Goal: Task Accomplishment & Management: Complete application form

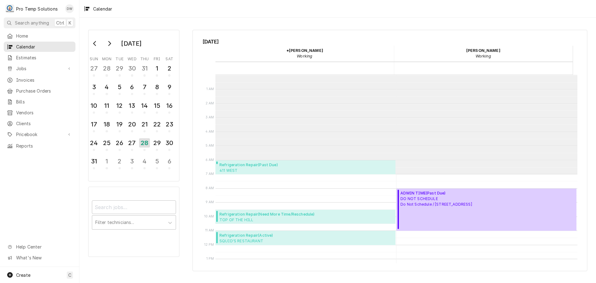
scroll to position [99, 0]
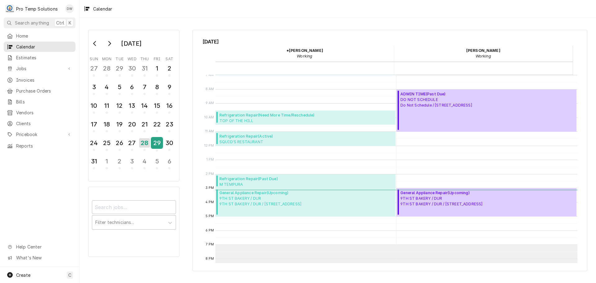
click at [159, 146] on div "29" at bounding box center [156, 142] width 11 height 11
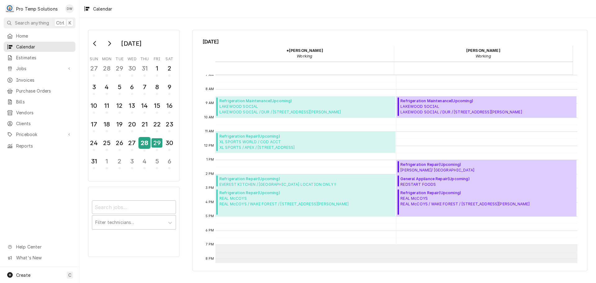
click at [145, 144] on div "28" at bounding box center [144, 142] width 11 height 11
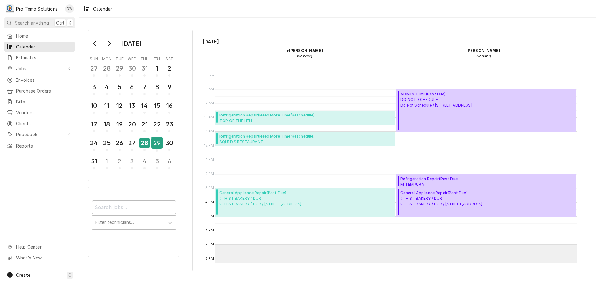
click at [154, 143] on div "29" at bounding box center [156, 142] width 11 height 11
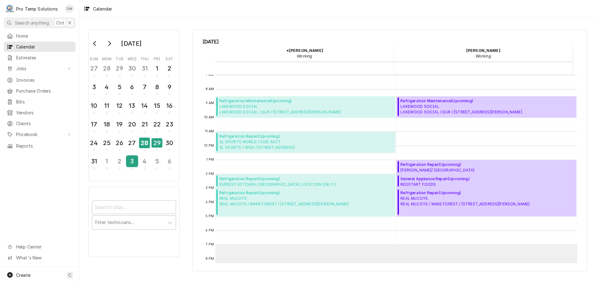
click at [131, 159] on div "3" at bounding box center [132, 161] width 11 height 11
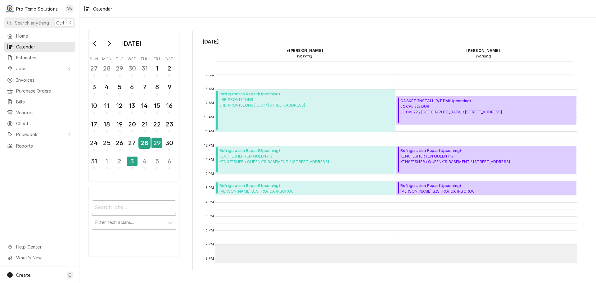
click at [143, 143] on div "28" at bounding box center [144, 142] width 11 height 11
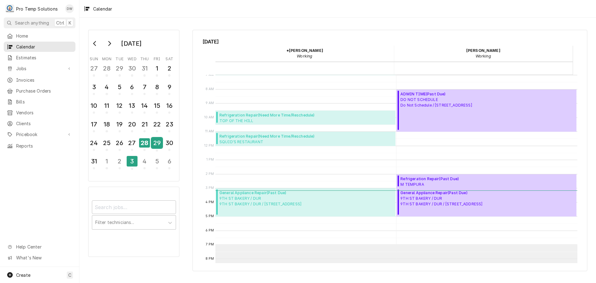
click at [157, 145] on div "29" at bounding box center [156, 142] width 11 height 11
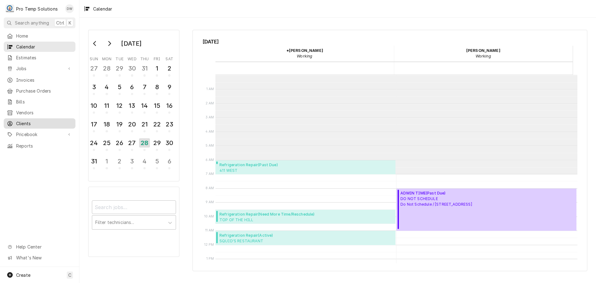
scroll to position [99, 0]
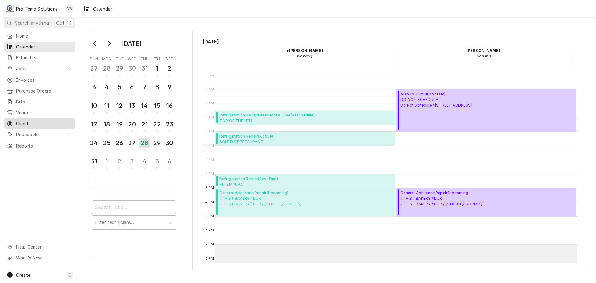
click at [23, 121] on span "Clients" at bounding box center [44, 123] width 56 height 7
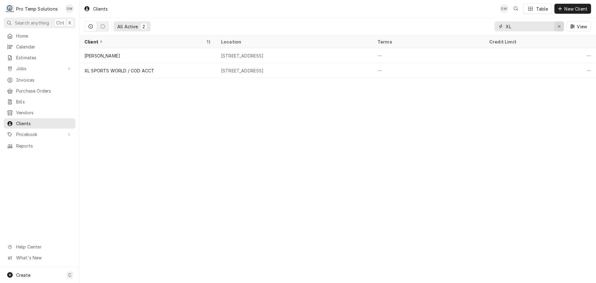
click at [559, 26] on icon "Erase input" at bounding box center [558, 26] width 3 height 4
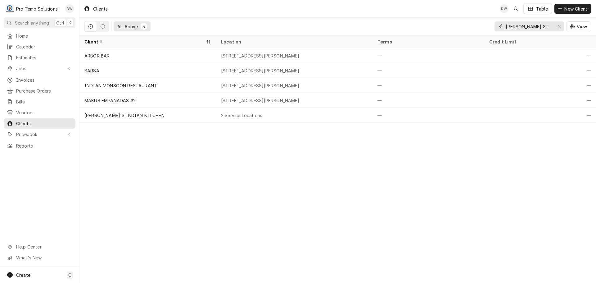
type input "MORGAN ST"
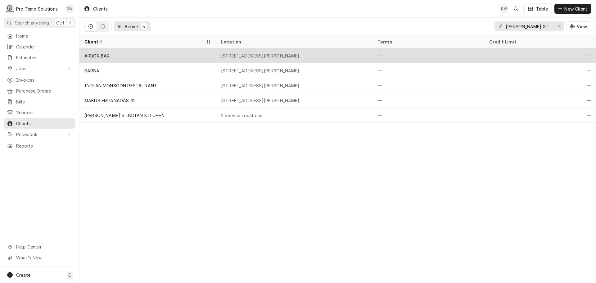
click at [244, 59] on div "411 W Morgan St, Raleigh, NC 27603" at bounding box center [294, 55] width 156 height 15
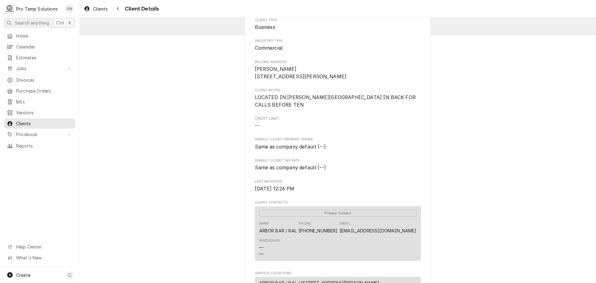
scroll to position [181, 0]
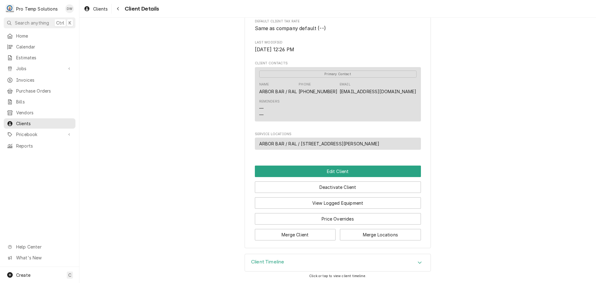
click at [417, 261] on icon "Accordion Header" at bounding box center [419, 262] width 4 height 5
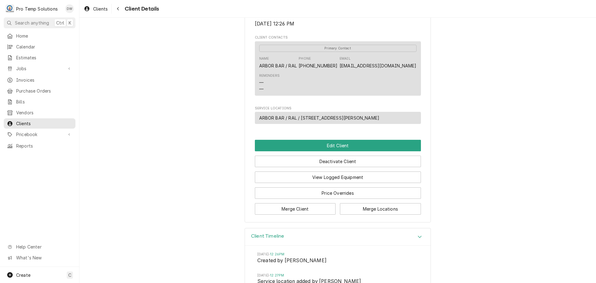
scroll to position [238, 0]
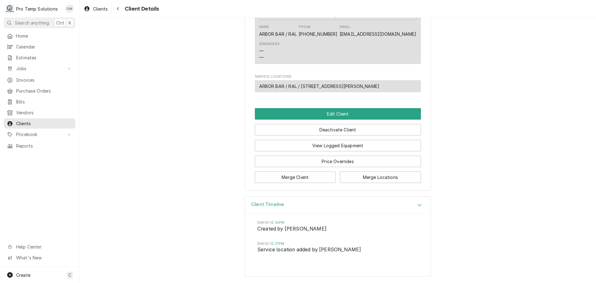
click at [417, 205] on icon "Accordion Header" at bounding box center [419, 204] width 4 height 5
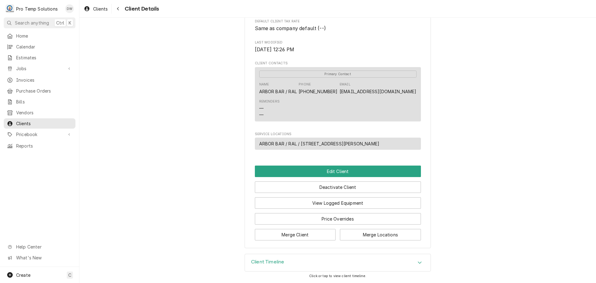
scroll to position [181, 0]
click at [345, 201] on button "View Logged Equipment" at bounding box center [338, 202] width 166 height 11
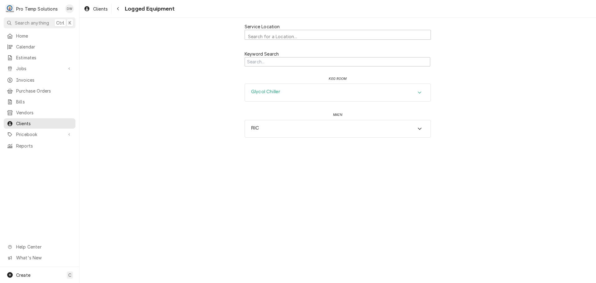
click at [419, 92] on icon "Accordion Header" at bounding box center [420, 93] width 4 height 2
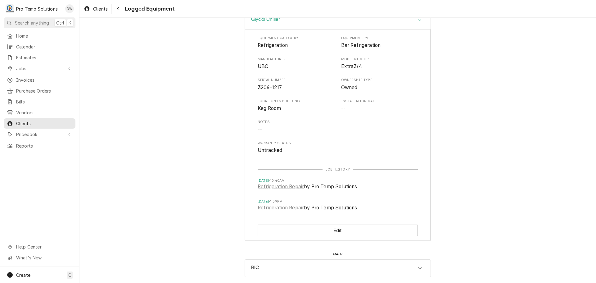
scroll to position [73, 0]
click at [96, 6] on span "Clients" at bounding box center [100, 9] width 15 height 7
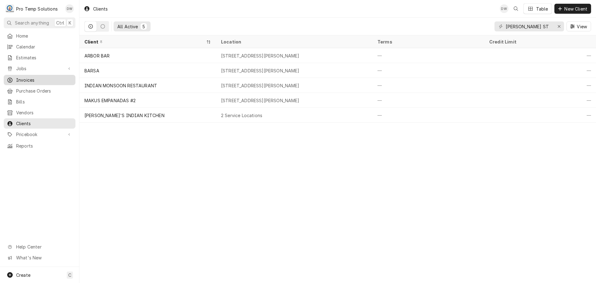
click at [21, 77] on span "Invoices" at bounding box center [44, 80] width 56 height 7
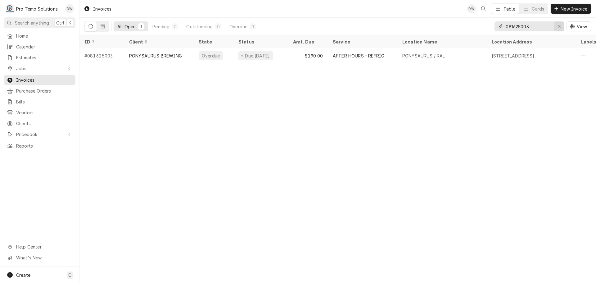
click at [559, 27] on icon "Erase input" at bounding box center [558, 26] width 3 height 4
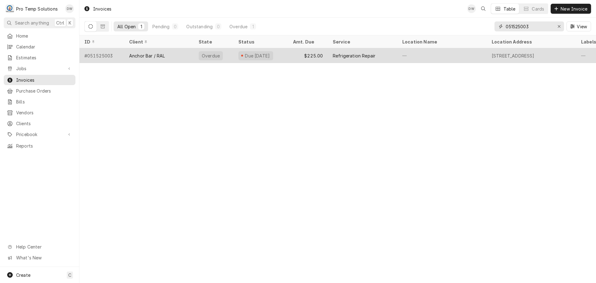
type input "051525003"
click at [290, 55] on div "$225.00" at bounding box center [308, 55] width 40 height 15
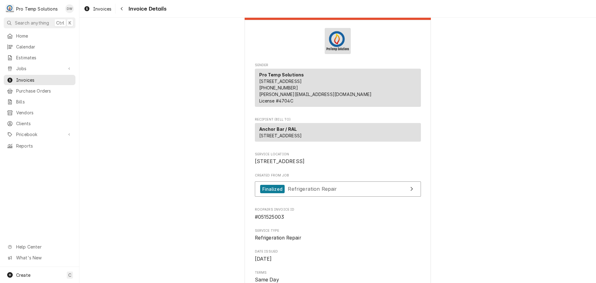
scroll to position [11, 0]
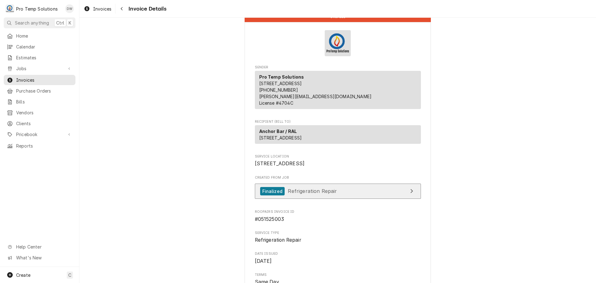
click at [367, 199] on link "Finalized Refrigeration Repair" at bounding box center [338, 190] width 166 height 15
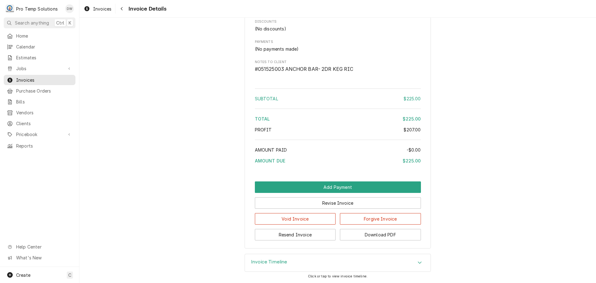
scroll to position [570, 0]
click at [23, 67] on span "Jobs" at bounding box center [39, 68] width 47 height 7
click at [19, 79] on span "Jobs" at bounding box center [44, 79] width 56 height 7
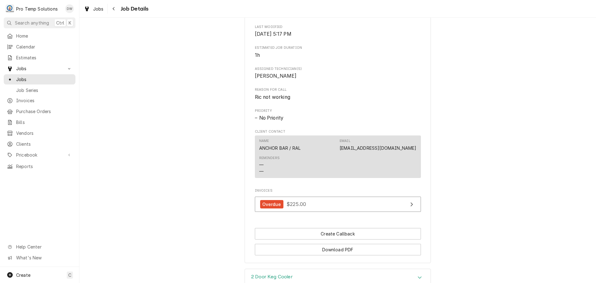
scroll to position [337, 0]
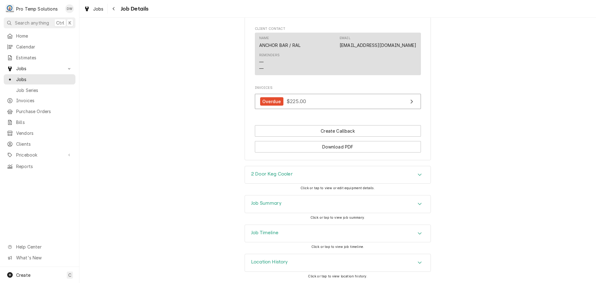
click at [417, 203] on icon "Accordion Header" at bounding box center [419, 203] width 4 height 5
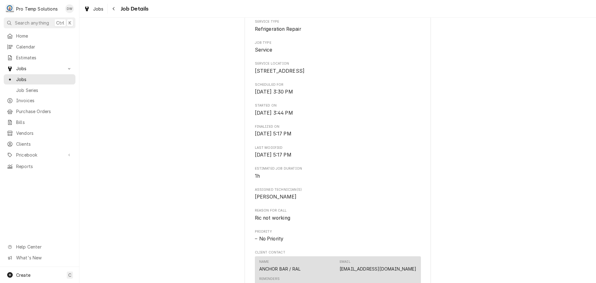
scroll to position [0, 0]
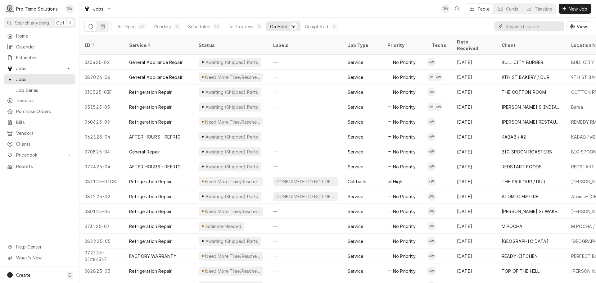
click at [547, 26] on input "Dynamic Content Wrapper" at bounding box center [532, 26] width 55 height 10
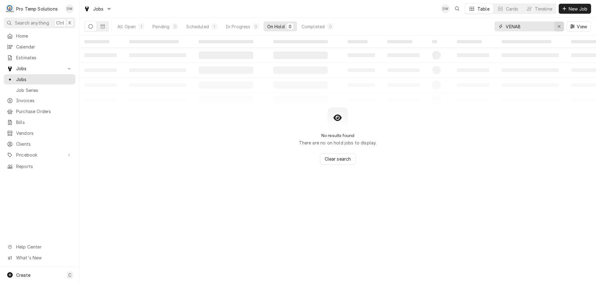
type input "VENAB"
click at [559, 25] on icon "Erase input" at bounding box center [558, 26] width 3 height 4
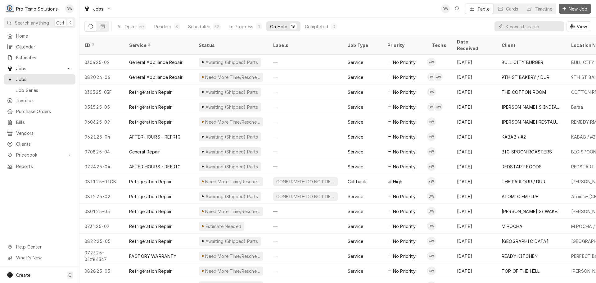
click at [583, 8] on span "New Job" at bounding box center [577, 9] width 21 height 7
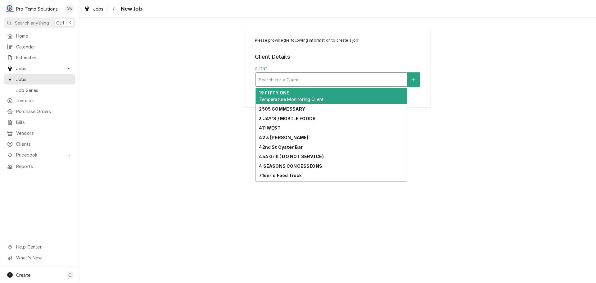
click at [316, 77] on div "Client" at bounding box center [331, 79] width 145 height 11
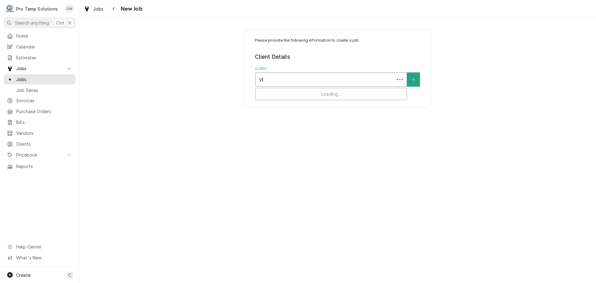
type input "VEN"
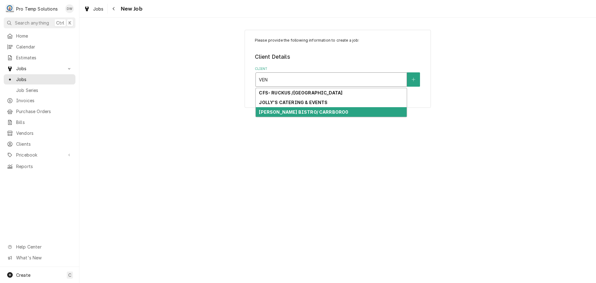
click at [305, 113] on strong "[PERSON_NAME] BISTRO/ CARRBORO0" at bounding box center [303, 111] width 89 height 5
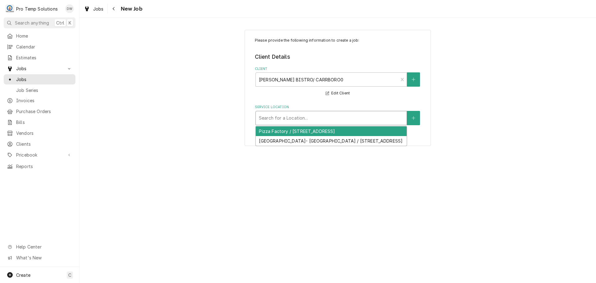
click at [303, 117] on div "Service Location" at bounding box center [331, 117] width 145 height 11
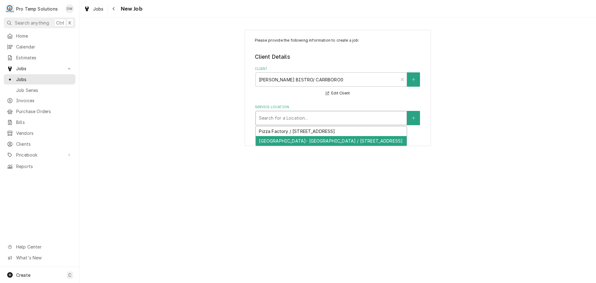
click at [293, 140] on div "[GEOGRAPHIC_DATA]- [GEOGRAPHIC_DATA] / [STREET_ADDRESS]" at bounding box center [331, 141] width 151 height 10
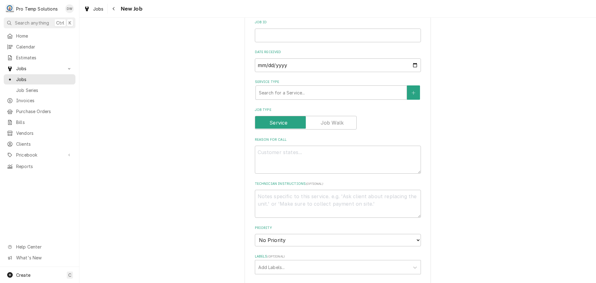
scroll to position [155, 0]
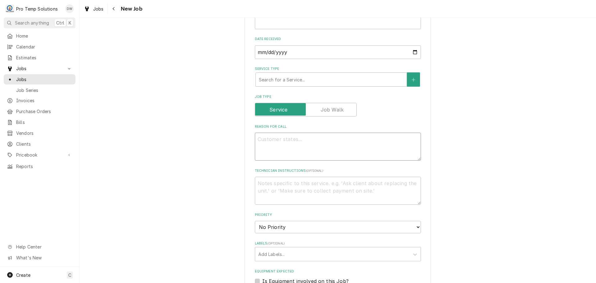
click at [311, 141] on textarea "Reason For Call" at bounding box center [338, 146] width 166 height 28
type textarea "x"
type textarea "P"
type textarea "x"
type textarea "PU"
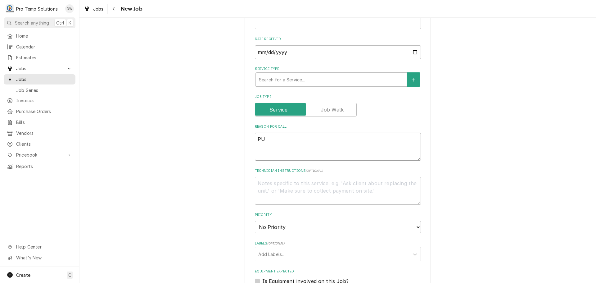
type textarea "x"
type textarea "PUT"
type textarea "x"
type textarea "PUT"
type textarea "x"
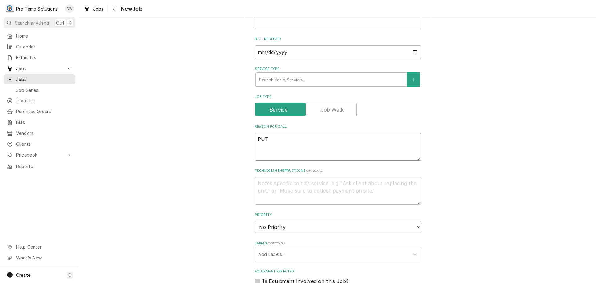
type textarea "PUT C"
type textarea "x"
type textarea "PUT CU"
type textarea "x"
type textarea "PUT CUS"
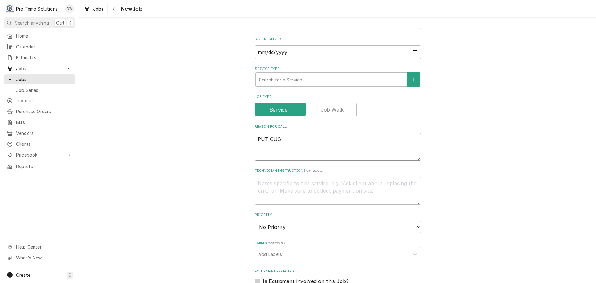
type textarea "x"
type textarea "PUT CUST"
type textarea "x"
type textarea "PUT CUST"
type textarea "x"
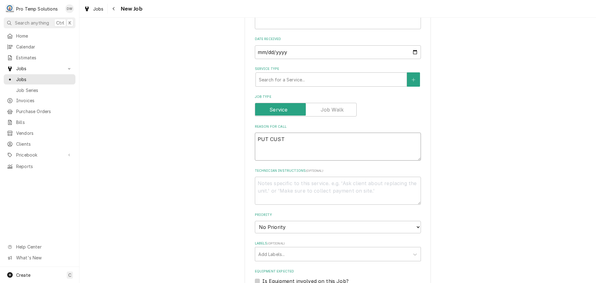
type textarea "PUT CUST G"
type textarea "x"
type textarea "PUT CUST GA"
type textarea "x"
type textarea "PUT CUST GAS"
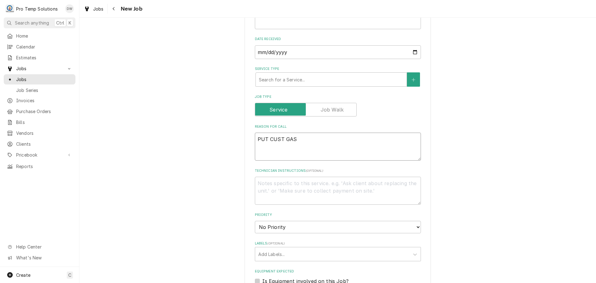
type textarea "x"
type textarea "PUT CUST GAS"
type textarea "x"
type textarea "PUT CUST GAS H"
type textarea "x"
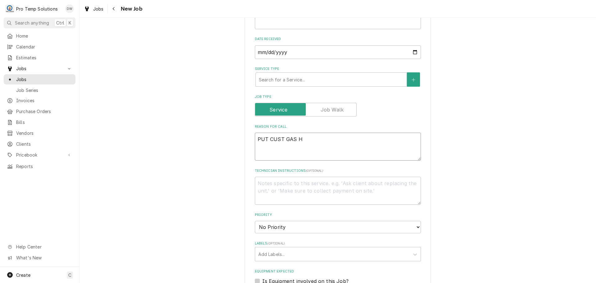
type textarea "PUT CUST GAS HO"
type textarea "x"
type textarea "PUT CUST GAS HOS"
type textarea "x"
type textarea "PUT CUST GAS HOSE"
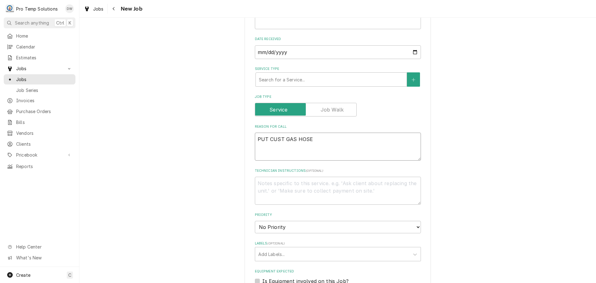
type textarea "x"
type textarea "PUT CUST GAS HOSE"
type textarea "x"
type textarea "PUT CUST GAS HOSE O"
type textarea "x"
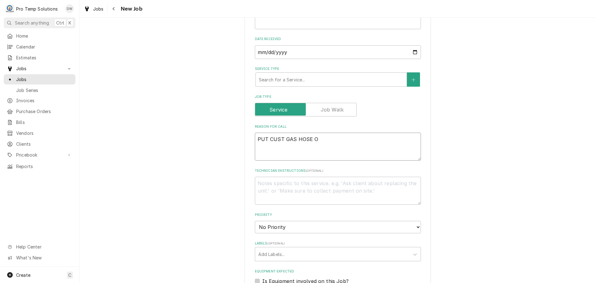
type textarea "PUT CUST GAS HOSE ON"
type textarea "x"
type textarea "PUT CUST GAS HOSE ON"
type textarea "x"
type textarea "PUT CUST GAS HOSE ON G"
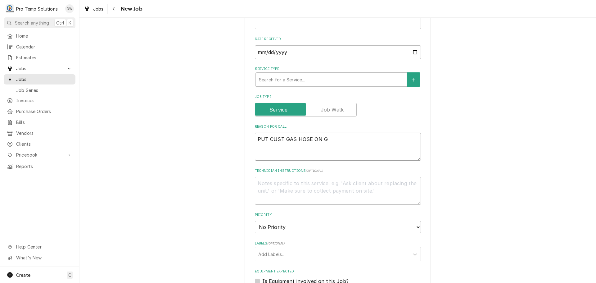
type textarea "x"
type textarea "PUT CUST GAS HOSE ON GR"
type textarea "x"
type textarea "PUT CUST GAS HOSE ON GRI"
type textarea "x"
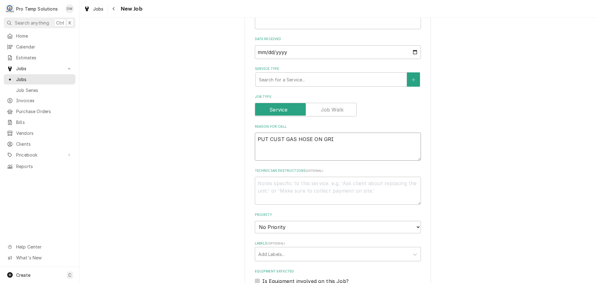
type textarea "PUT CUST GAS HOSE ON GRID"
type textarea "x"
type textarea "PUT CUST GAS HOSE ON GRIDD"
type textarea "x"
type textarea "PUT CUST GAS HOSE ON GRIDDL"
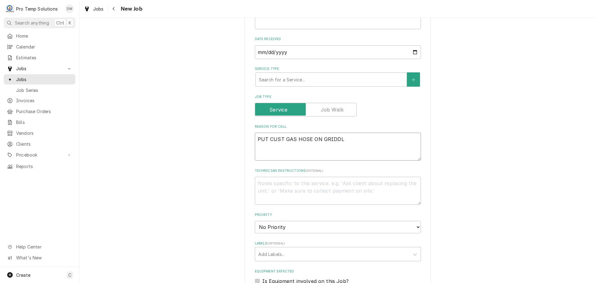
type textarea "x"
type textarea "PUT CUST GAS HOSE ON GRIDDLE"
type textarea "x"
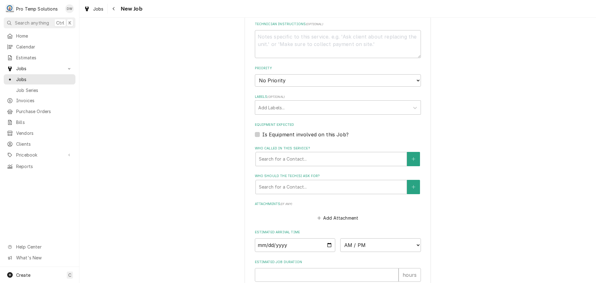
scroll to position [310, 0]
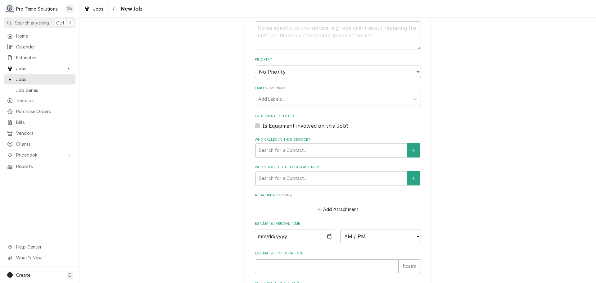
type textarea "PUT CUST GAS HOSE ON GRIDDLE"
click at [262, 126] on label "Is Equipment involved on this Job?" at bounding box center [305, 125] width 86 height 7
click at [262, 126] on input "Equipment Expected" at bounding box center [345, 129] width 166 height 14
checkbox input "true"
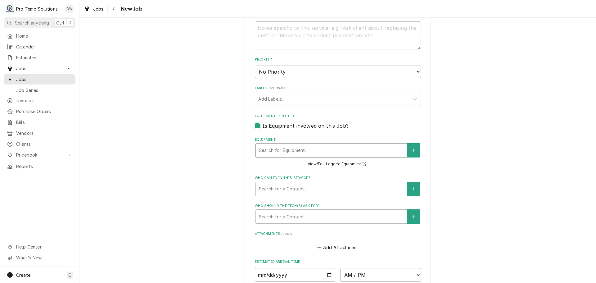
type textarea "x"
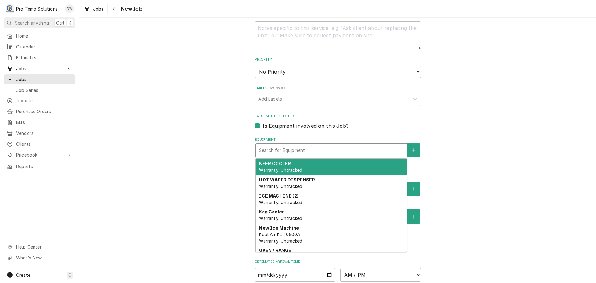
click at [307, 146] on div "Equipment" at bounding box center [331, 150] width 145 height 11
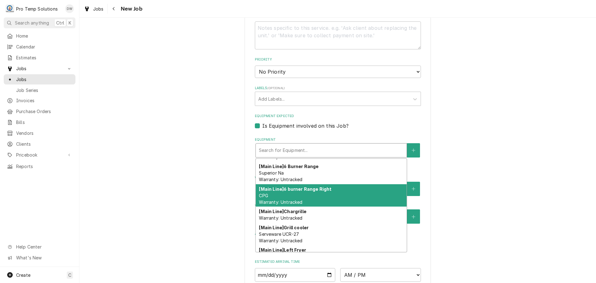
scroll to position [351, 0]
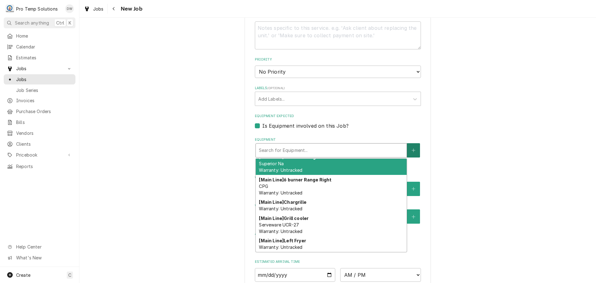
click at [411, 149] on icon "Create New Equipment" at bounding box center [413, 150] width 4 height 4
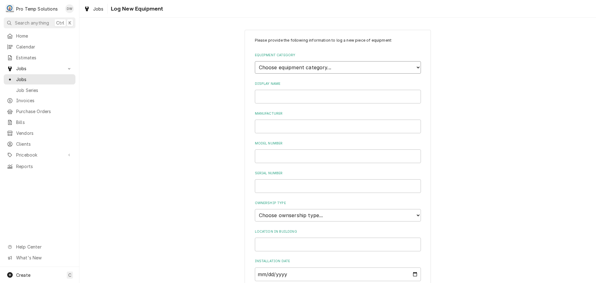
click at [414, 64] on select "Choose equipment category... Cooking Equipment Fryers Ice Machines Ovens and Ra…" at bounding box center [338, 67] width 166 height 12
select select "1"
click at [255, 61] on select "Choose equipment category... Cooking Equipment Fryers Ice Machines Ovens and Ra…" at bounding box center [338, 67] width 166 height 12
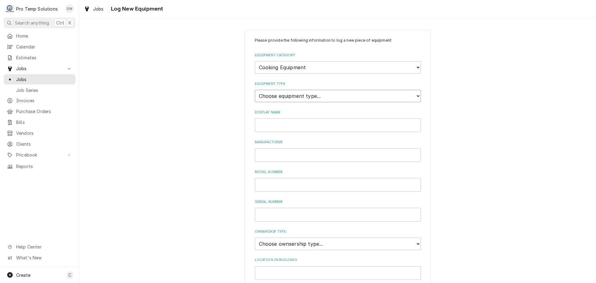
click at [383, 95] on select "Choose equipment type... Broiler Charbroiler Commercial Microwave Commercial To…" at bounding box center [338, 96] width 166 height 12
select select "6"
click at [255, 90] on select "Choose equipment type... Broiler Charbroiler Commercial Microwave Commercial To…" at bounding box center [338, 96] width 166 height 12
click at [330, 127] on input "Display Name" at bounding box center [338, 125] width 166 height 14
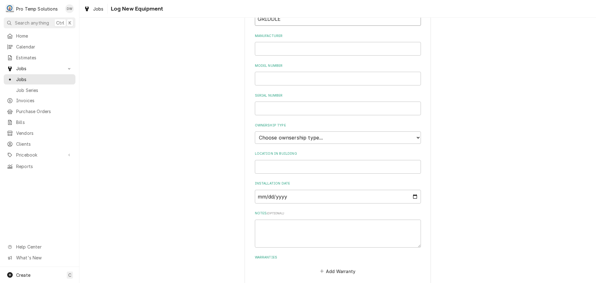
scroll to position [124, 0]
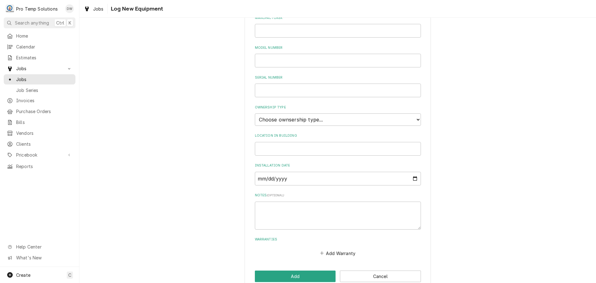
type input "GRIDDLE"
click at [299, 118] on select "Choose ownsership type... Unknown Owned Leased Rented" at bounding box center [338, 119] width 166 height 12
select select "0"
click at [255, 113] on select "Choose ownsership type... Unknown Owned Leased Rented" at bounding box center [338, 119] width 166 height 12
click at [294, 140] on div "Location in Building" at bounding box center [338, 144] width 166 height 22
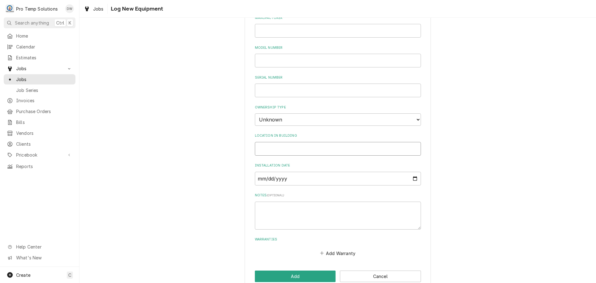
click at [292, 144] on input "Location in Building" at bounding box center [338, 149] width 166 height 14
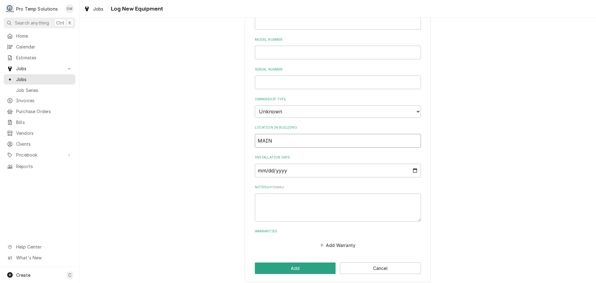
scroll to position [137, 0]
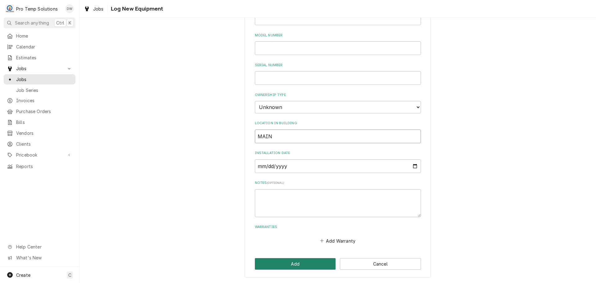
type input "MAIN"
click at [297, 260] on button "Add" at bounding box center [295, 263] width 81 height 11
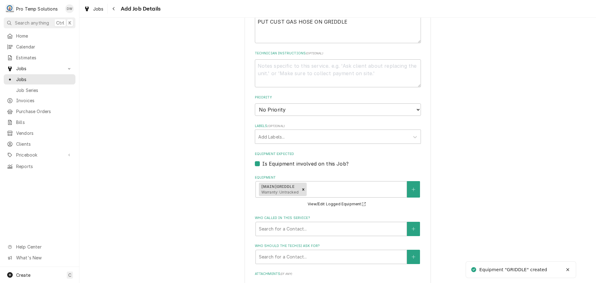
scroll to position [186, 0]
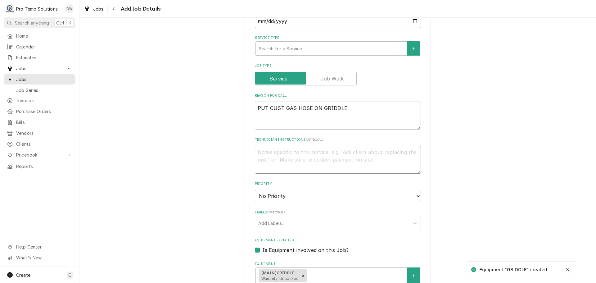
click at [273, 152] on textarea "Technician Instructions ( optional )" at bounding box center [338, 160] width 166 height 28
type textarea "x"
type textarea "P"
type textarea "x"
type textarea "PL"
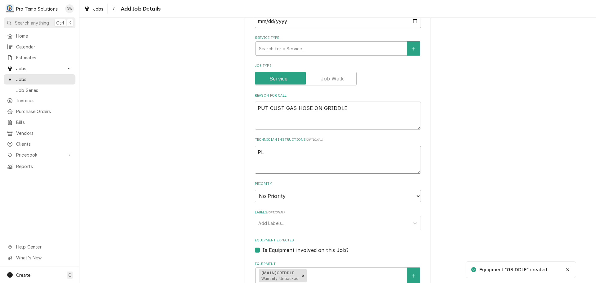
type textarea "x"
type textarea "PLE"
type textarea "x"
type textarea "PLEA"
type textarea "x"
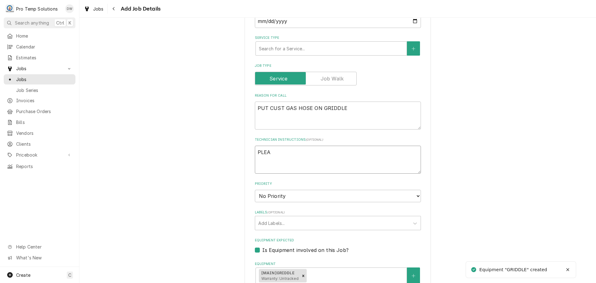
type textarea "PLEAS"
type textarea "x"
type textarea "PLEASE"
type textarea "x"
type textarea "PLEASE A"
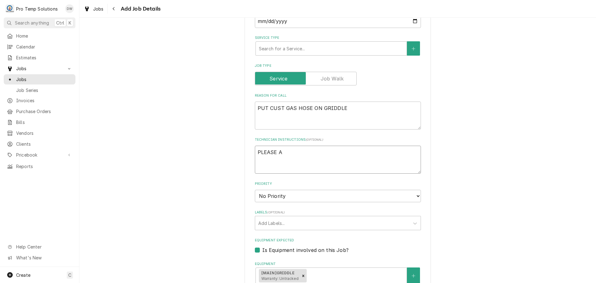
type textarea "x"
type textarea "PLEASE AD"
type textarea "x"
type textarea "PLEASE ADD"
type textarea "x"
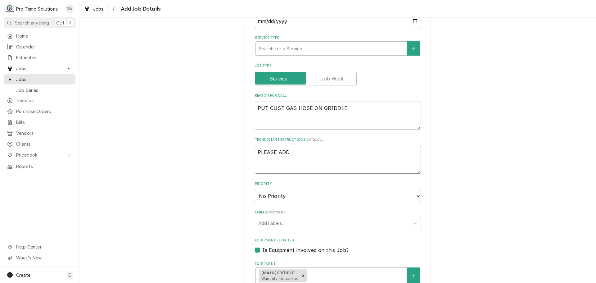
type textarea "PLEASE ADD"
type textarea "x"
type textarea "PLEASE ADD E"
type textarea "x"
type textarea "PLEASE ADD EQ"
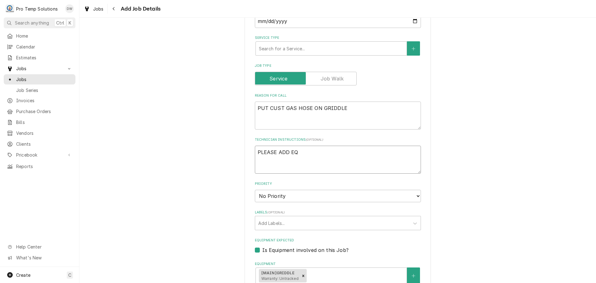
type textarea "x"
type textarea "PLEASE ADD EQU"
type textarea "x"
type textarea "PLEASE ADD EQUI"
type textarea "x"
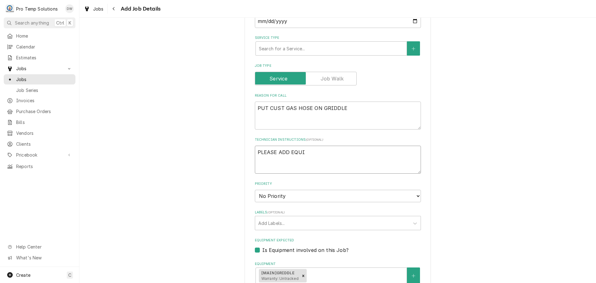
type textarea "PLEASE ADD EQUIP"
type textarea "x"
type textarea "PLEASE ADD EQUIP"
type textarea "x"
type textarea "PLEASE ADD EQUIP I"
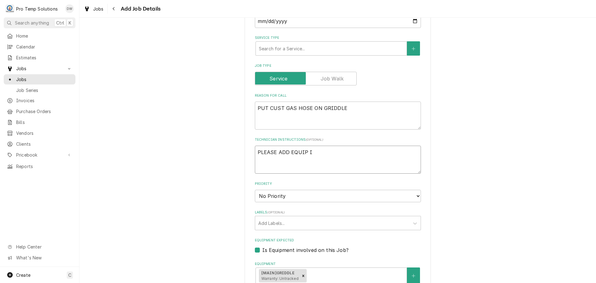
type textarea "x"
type textarea "PLEASE ADD EQUIP IN"
type textarea "x"
type textarea "PLEASE ADD EQUIP INFO"
type textarea "x"
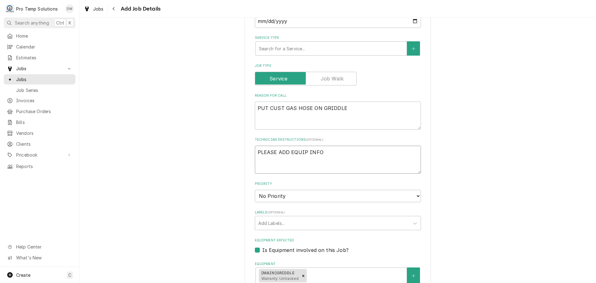
type textarea "PLEASE ADD EQUIP INFO"
type textarea "x"
type textarea "PLEASE ADD EQUIP INFO T"
type textarea "x"
type textarea "PLEASE ADD EQUIP INFO TO"
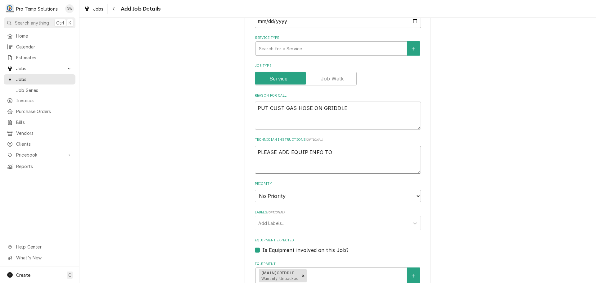
type textarea "x"
type textarea "PLEASE ADD EQUIP INFO TO"
type textarea "x"
type textarea "PLEASE ADD EQUIP INFO TO C"
type textarea "x"
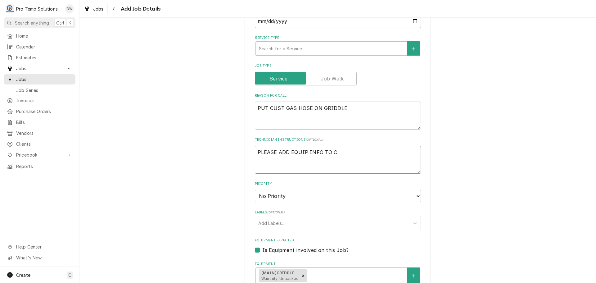
type textarea "PLEASE ADD EQUIP INFO TO CA"
type textarea "x"
type textarea "PLEASE ADD EQUIP INFO TO CAL"
type textarea "x"
type textarea "PLEASE ADD EQUIP INFO TO CALL"
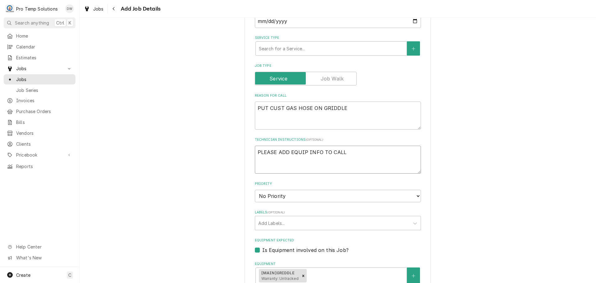
type textarea "x"
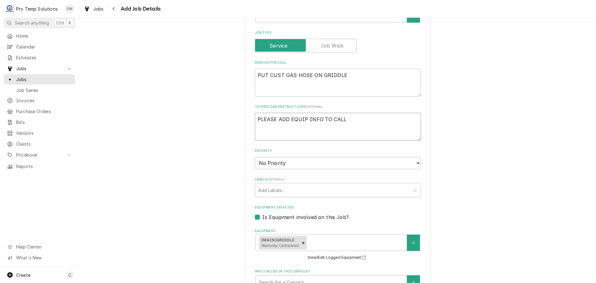
scroll to position [372, 0]
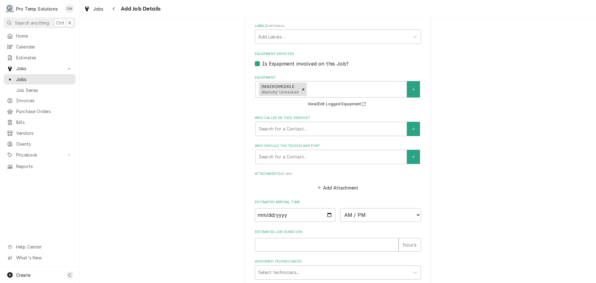
type textarea "PLEASE ADD EQUIP INFO TO CALL"
click at [327, 214] on input "Date" at bounding box center [295, 215] width 81 height 14
type input "[DATE]"
type textarea "x"
click at [412, 216] on select "AM / PM 6:00 AM 6:15 AM 6:30 AM 6:45 AM 7:00 AM 7:15 AM 7:30 AM 7:45 AM 8:00 AM…" at bounding box center [380, 215] width 81 height 14
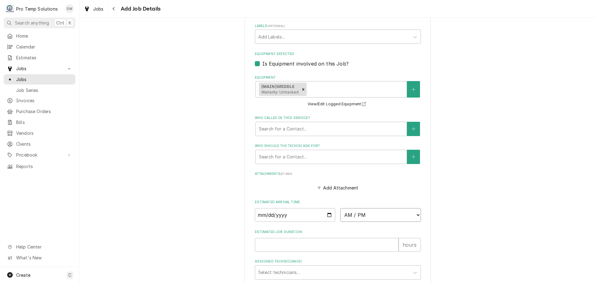
select select "16:00:00"
click at [340, 208] on select "AM / PM 6:00 AM 6:15 AM 6:30 AM 6:45 AM 7:00 AM 7:15 AM 7:30 AM 7:45 AM 8:00 AM…" at bounding box center [380, 215] width 81 height 14
click at [366, 240] on input "Estimated Job Duration" at bounding box center [327, 245] width 144 height 14
type textarea "x"
type input "1"
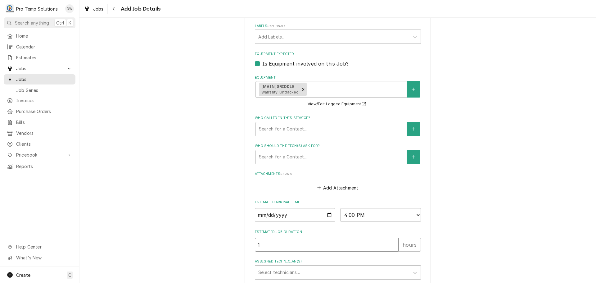
type textarea "x"
type input "1"
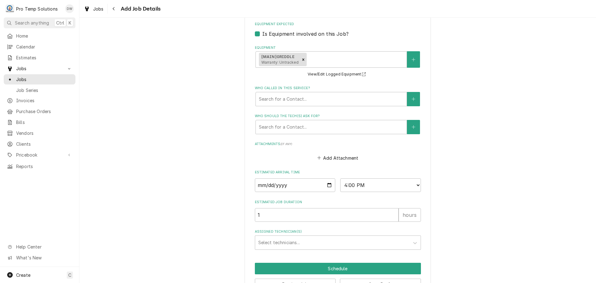
scroll to position [423, 0]
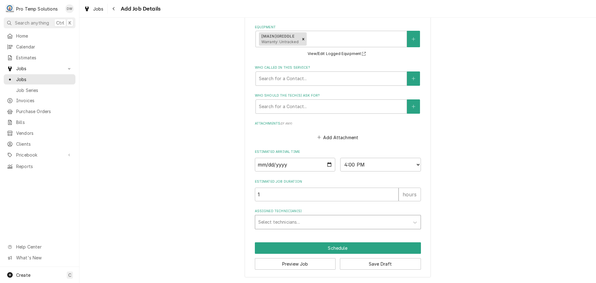
click at [304, 219] on div "Assigned Technician(s)" at bounding box center [332, 221] width 148 height 11
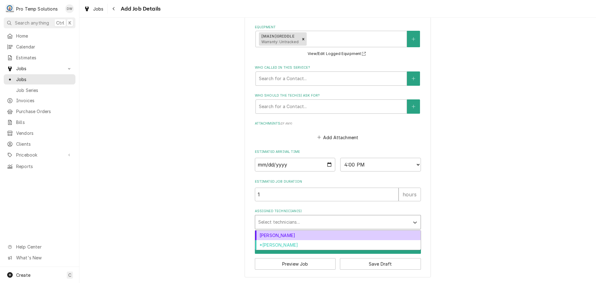
click at [304, 234] on div "[PERSON_NAME]" at bounding box center [337, 235] width 165 height 10
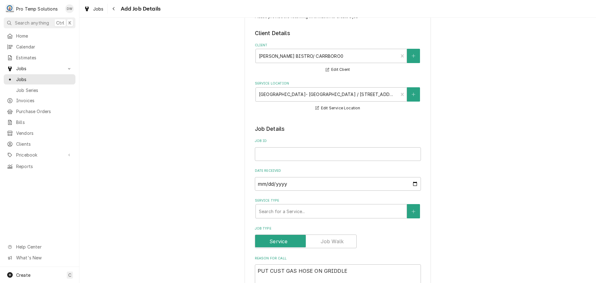
scroll to position [0, 0]
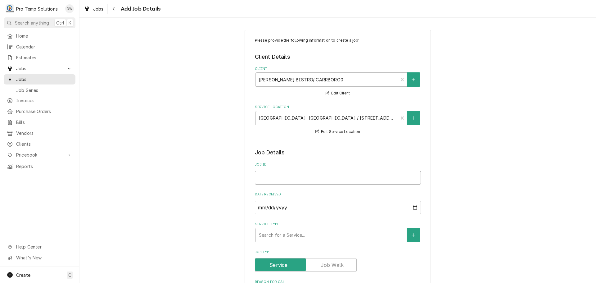
click at [273, 176] on input "Job ID" at bounding box center [338, 178] width 166 height 14
type textarea "x"
type input "0"
type textarea "x"
type input "08"
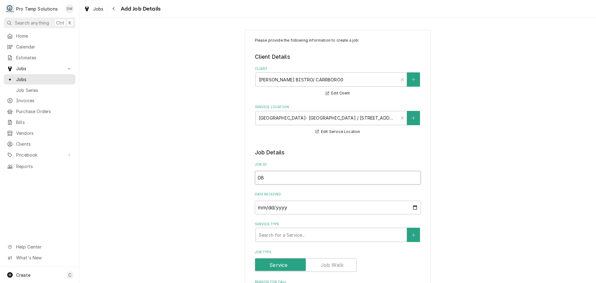
type textarea "x"
type input "082"
type textarea "x"
type input "0828"
type textarea "x"
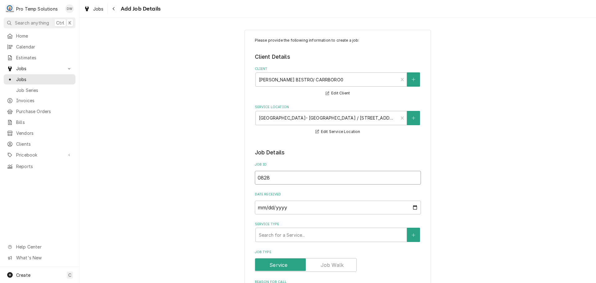
type input "08282"
type textarea "x"
type input "082825"
type textarea "x"
type input "082825-"
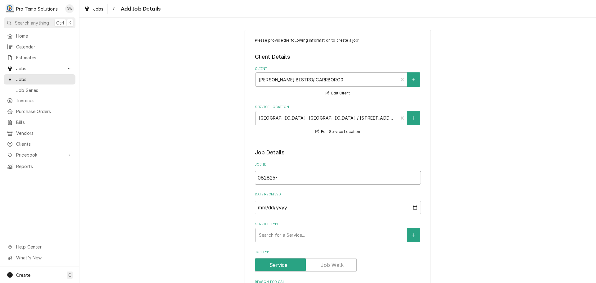
type textarea "x"
type input "082825-0"
type textarea "x"
type input "082825-02"
type textarea "x"
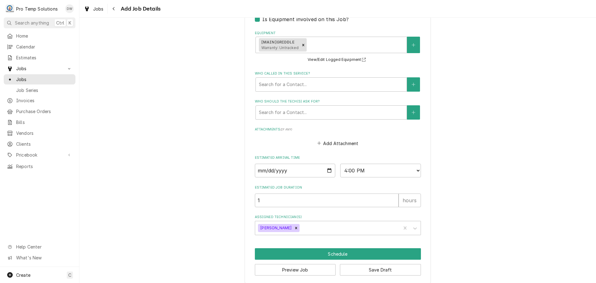
scroll to position [423, 0]
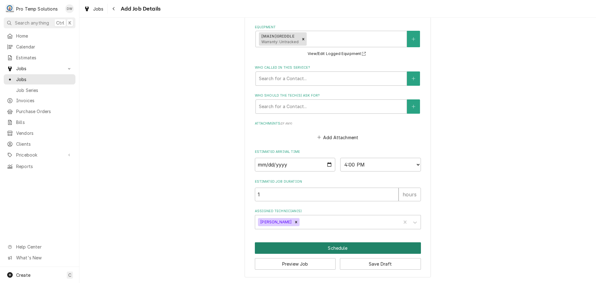
type input "082825-02"
click at [332, 247] on button "Schedule" at bounding box center [338, 247] width 166 height 11
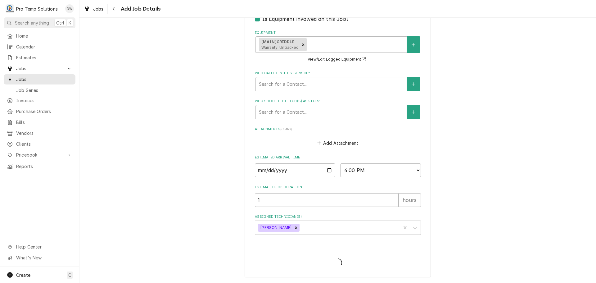
scroll to position [204, 0]
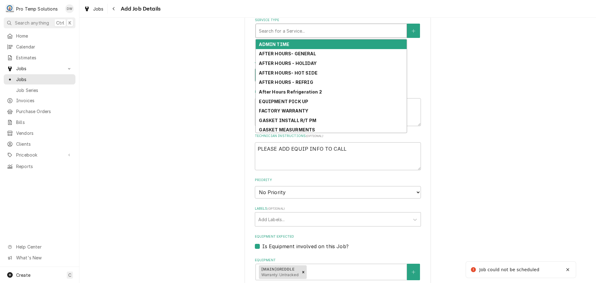
click at [311, 32] on div "Service Type" at bounding box center [331, 30] width 145 height 11
type textarea "x"
type input "H"
type textarea "x"
type input "HO"
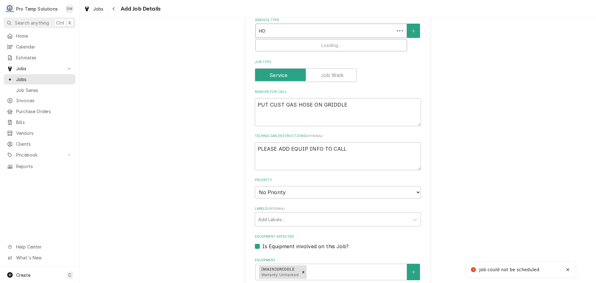
type textarea "x"
type input "HOT"
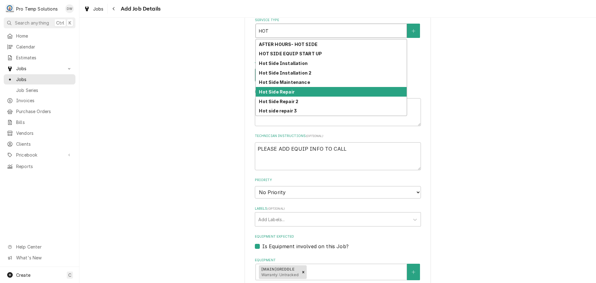
click at [312, 91] on div "Hot Side Repair" at bounding box center [331, 92] width 151 height 10
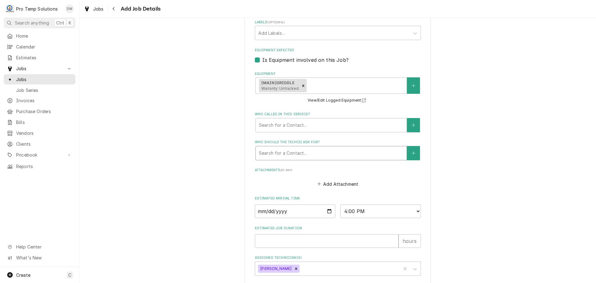
scroll to position [447, 0]
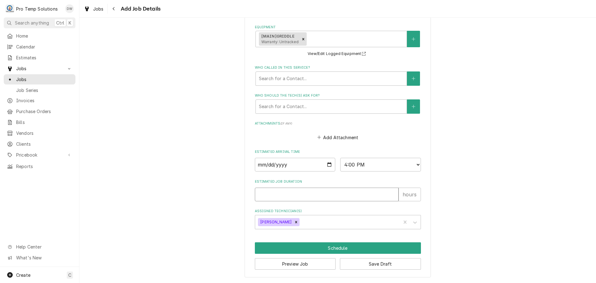
click at [296, 192] on input "Estimated Job Duration" at bounding box center [327, 194] width 144 height 14
type textarea "x"
type input "1"
type textarea "x"
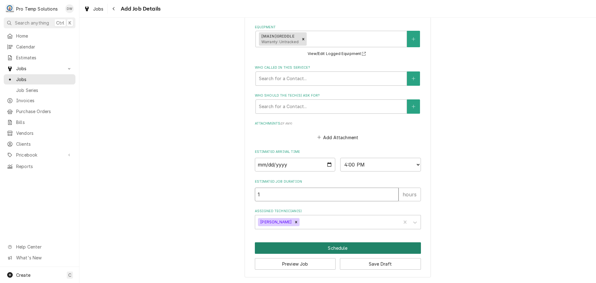
type input "1"
click at [332, 249] on button "Schedule" at bounding box center [338, 247] width 166 height 11
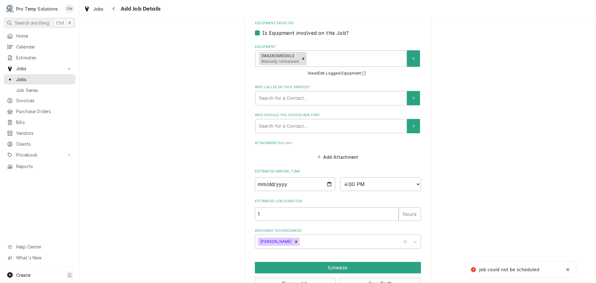
scroll to position [144, 0]
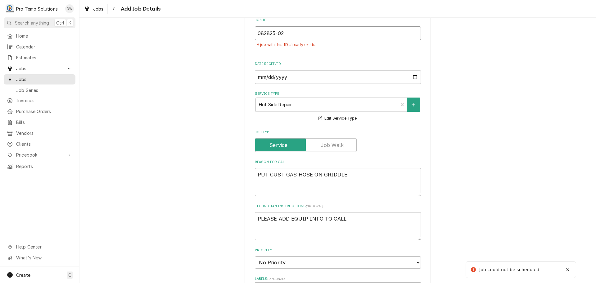
click at [302, 33] on input "082825-02" at bounding box center [338, 33] width 166 height 14
type textarea "x"
type input "082825-0"
type textarea "x"
type input "082825-03"
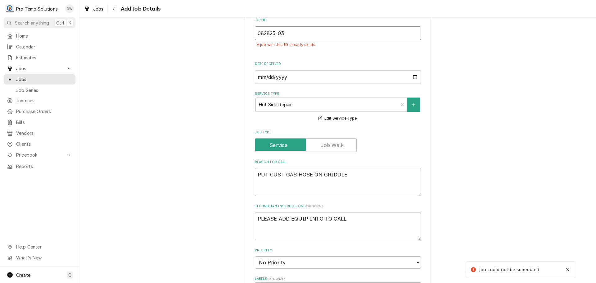
type textarea "x"
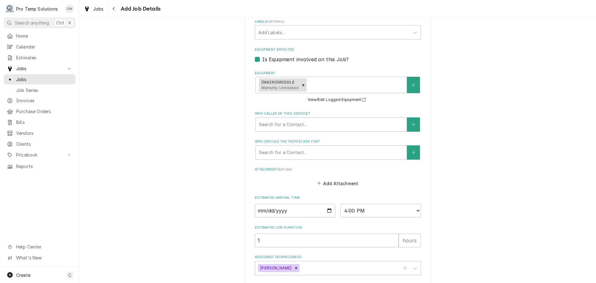
scroll to position [447, 0]
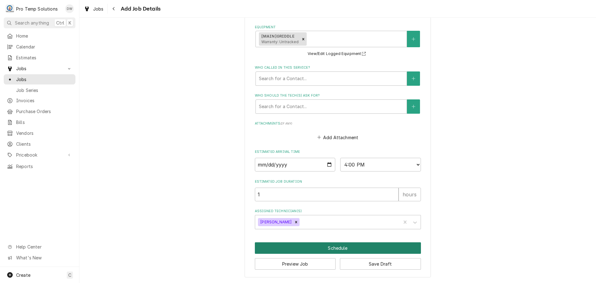
type input "082825-03"
click at [333, 247] on button "Schedule" at bounding box center [338, 247] width 166 height 11
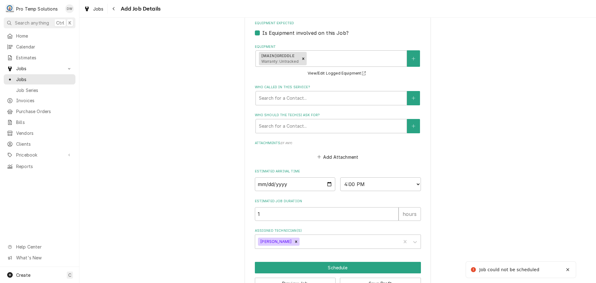
scroll to position [144, 0]
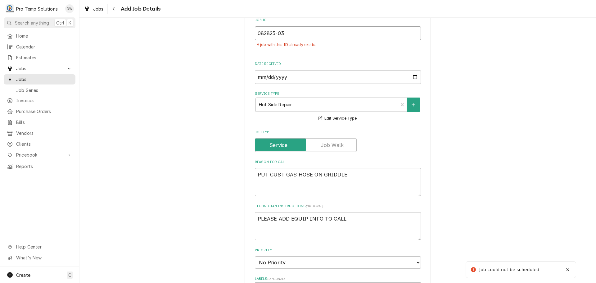
click at [286, 35] on input "082825-03" at bounding box center [338, 33] width 166 height 14
type textarea "x"
type input "082825-0"
type textarea "x"
type input "082825-04"
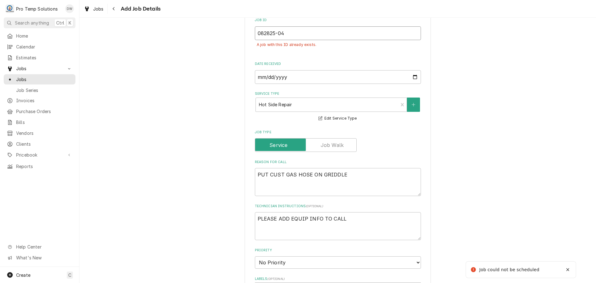
type textarea "x"
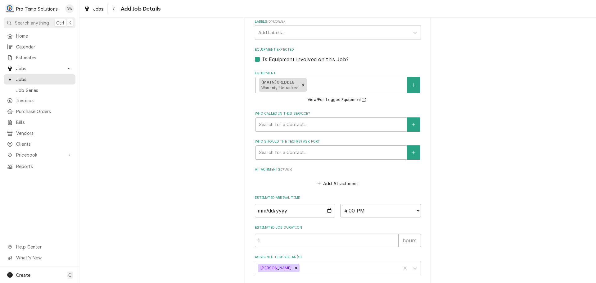
scroll to position [447, 0]
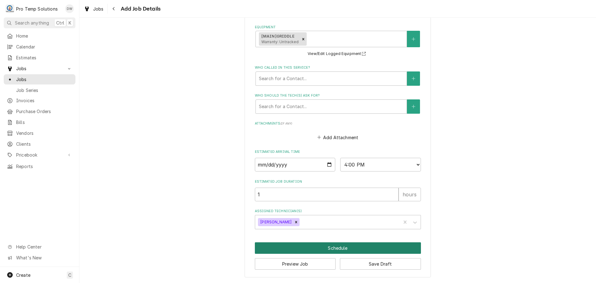
type input "082825-04"
click at [329, 247] on button "Schedule" at bounding box center [338, 247] width 166 height 11
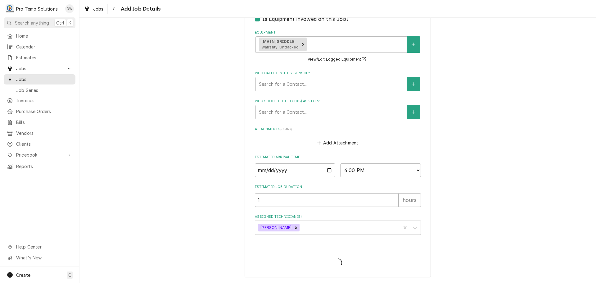
type textarea "x"
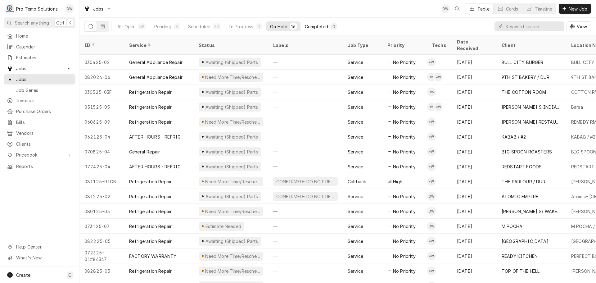
click at [320, 27] on div "Completed" at bounding box center [316, 26] width 23 height 7
